Goal: Task Accomplishment & Management: Complete application form

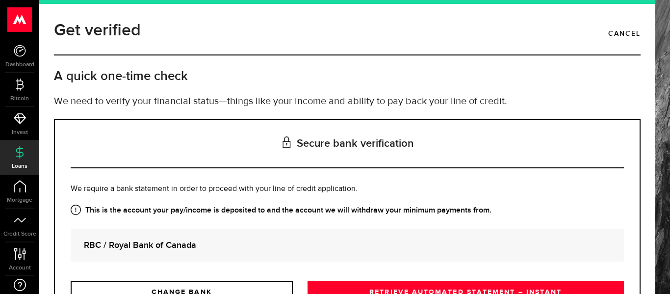
scroll to position [93, 0]
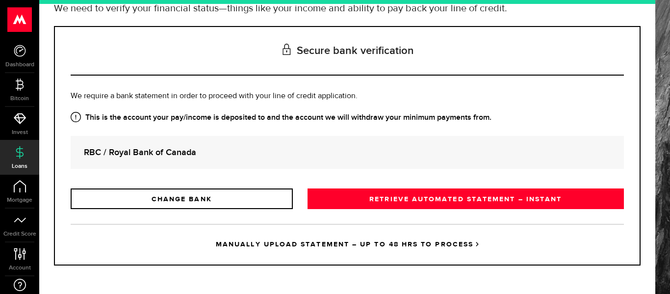
click at [302, 242] on link "MANUALLY UPLOAD STATEMENT – UP TO 48 HRS TO PROCESS" at bounding box center [348, 244] width 554 height 41
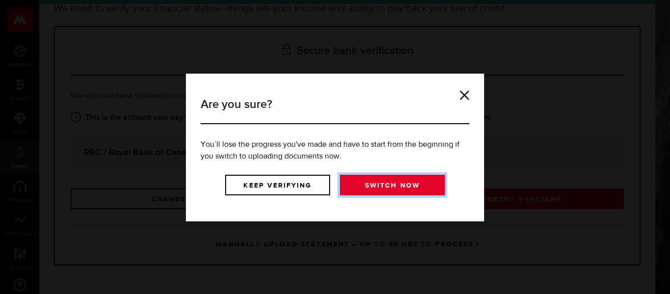
click at [357, 182] on link "Switch now" at bounding box center [392, 185] width 105 height 21
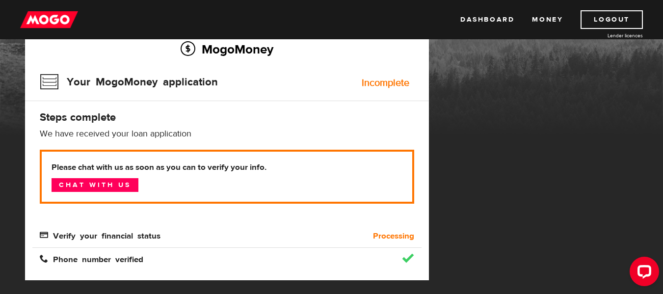
scroll to position [98, 0]
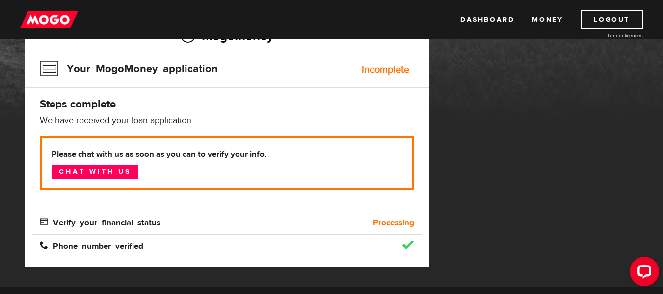
click at [394, 219] on b "Processing" at bounding box center [393, 223] width 41 height 12
click at [117, 172] on link "Chat with us" at bounding box center [95, 172] width 87 height 14
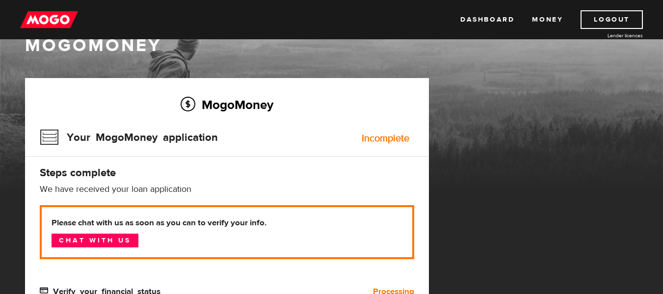
scroll to position [29, 0]
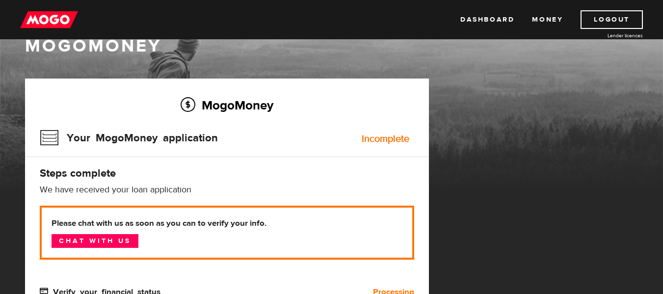
click at [106, 151] on h3 "Your MogoMoney application" at bounding box center [129, 138] width 178 height 26
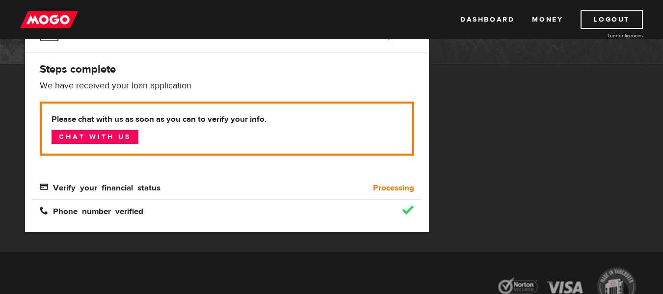
scroll to position [133, 0]
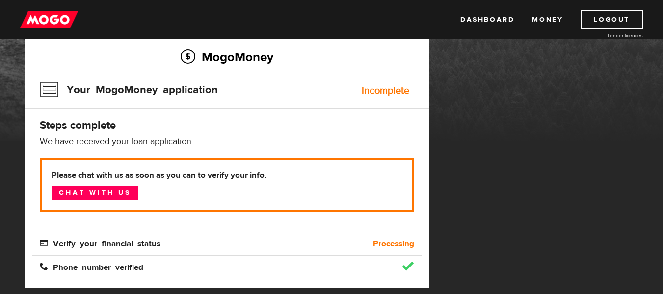
scroll to position [109, 0]
